Goal: Task Accomplishment & Management: Manage account settings

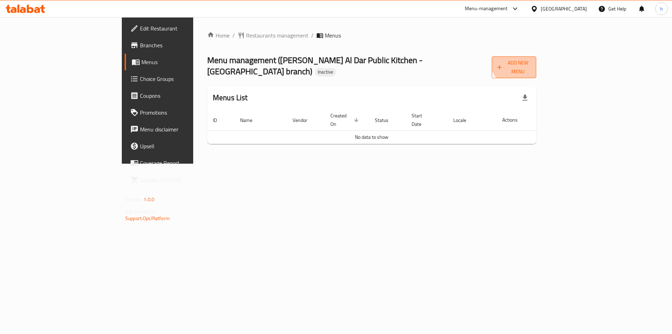
click at [531, 58] on span "Add New Menu" at bounding box center [514, 67] width 33 height 18
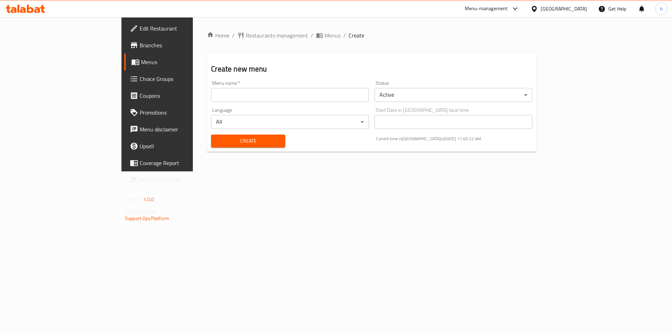
click at [309, 99] on input "text" at bounding box center [290, 95] width 158 height 14
type input "9/10"
click at [225, 140] on span "Create" at bounding box center [248, 141] width 63 height 9
click at [325, 34] on span "Menus" at bounding box center [333, 35] width 16 height 8
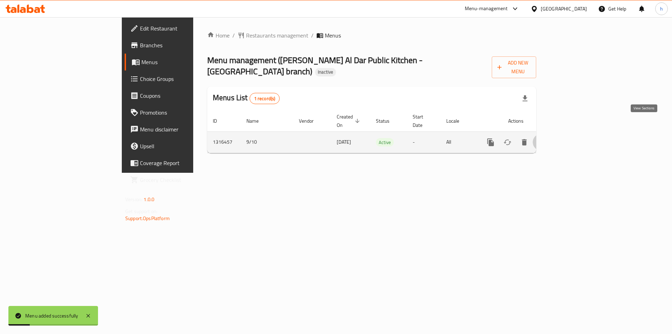
click at [546, 138] on icon "enhanced table" at bounding box center [541, 142] width 8 height 8
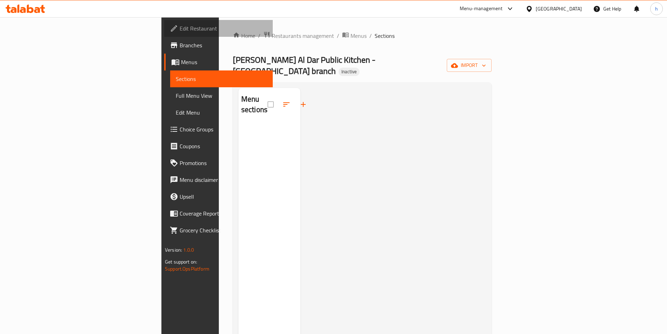
click at [180, 28] on span "Edit Restaurant" at bounding box center [224, 28] width 88 height 8
